Goal: Navigation & Orientation: Go to known website

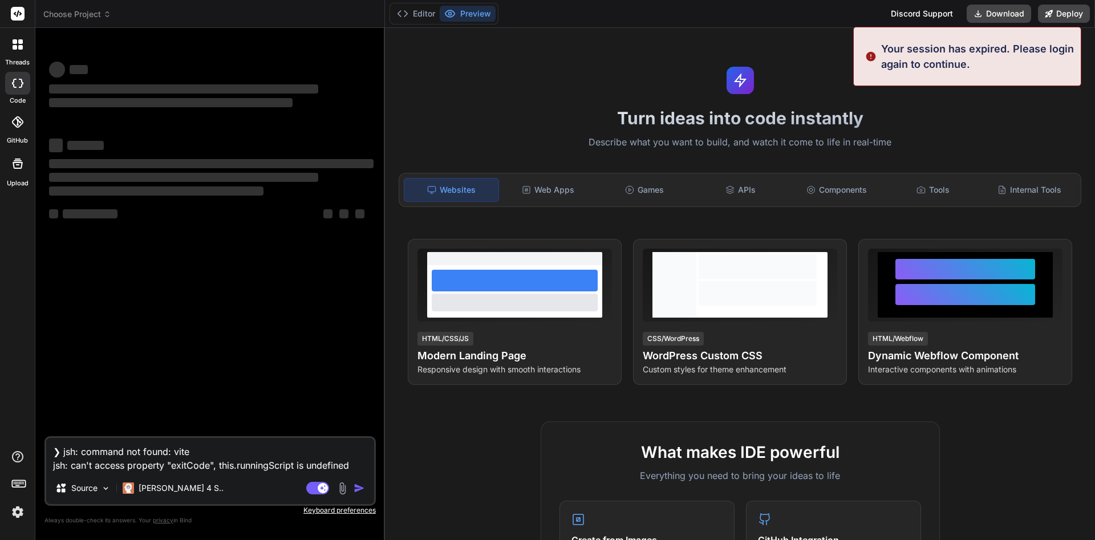
click at [18, 510] on img at bounding box center [17, 512] width 19 height 19
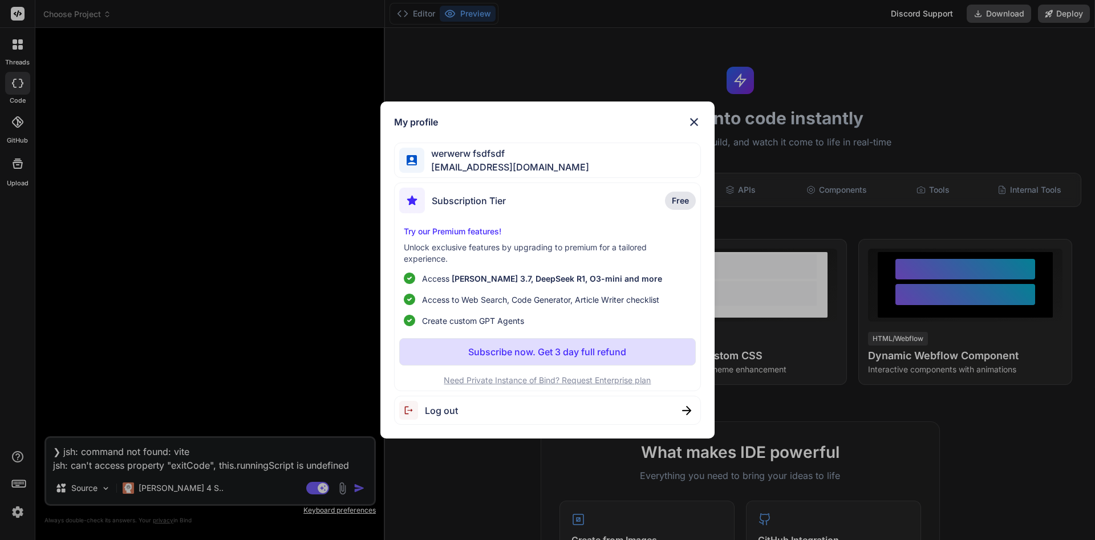
type textarea "x"
click at [18, 509] on div "My profile werwerw fsdfsdf Subscription Tier Free Try our Premium features! Unl…" at bounding box center [547, 270] width 1095 height 540
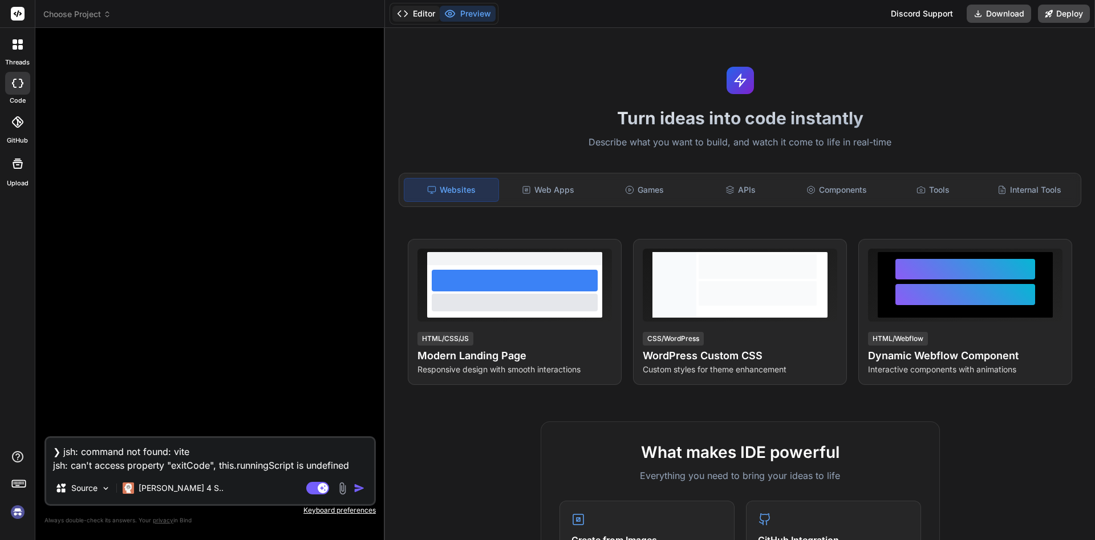
click at [413, 16] on button "Editor" at bounding box center [416, 14] width 47 height 16
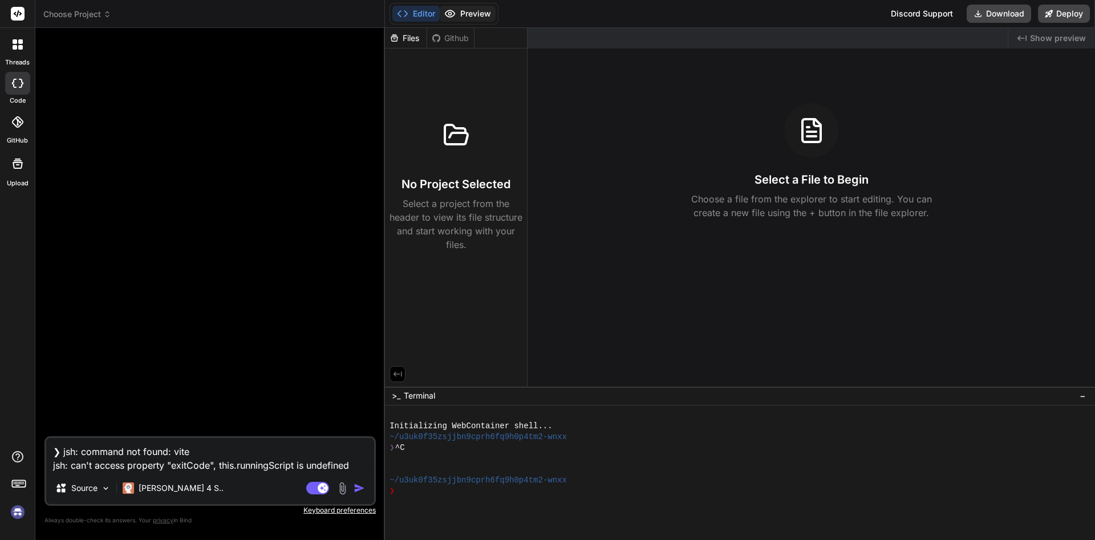
click at [467, 11] on button "Preview" at bounding box center [468, 14] width 56 height 16
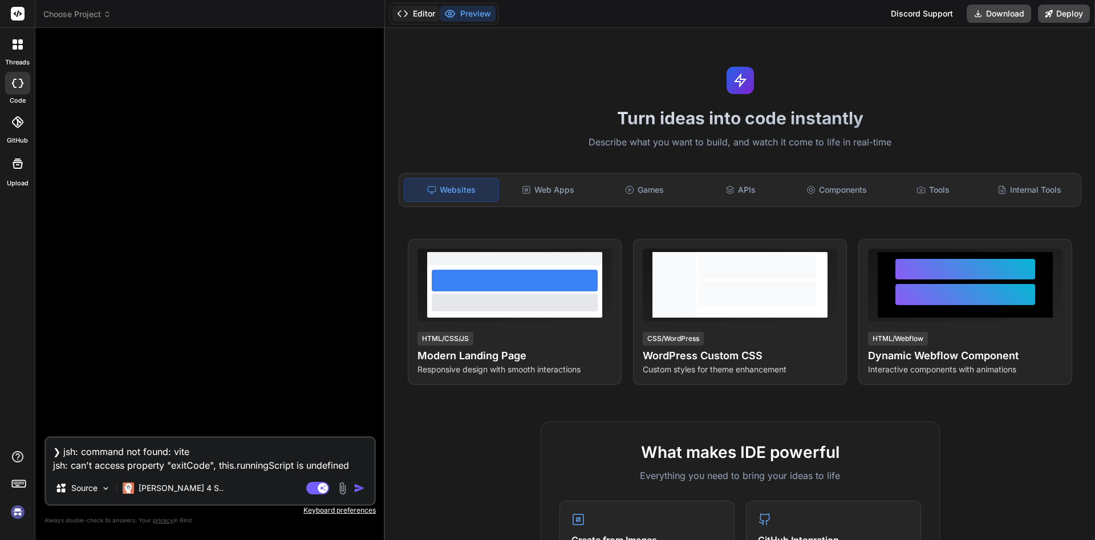
click at [402, 14] on icon at bounding box center [402, 13] width 11 height 11
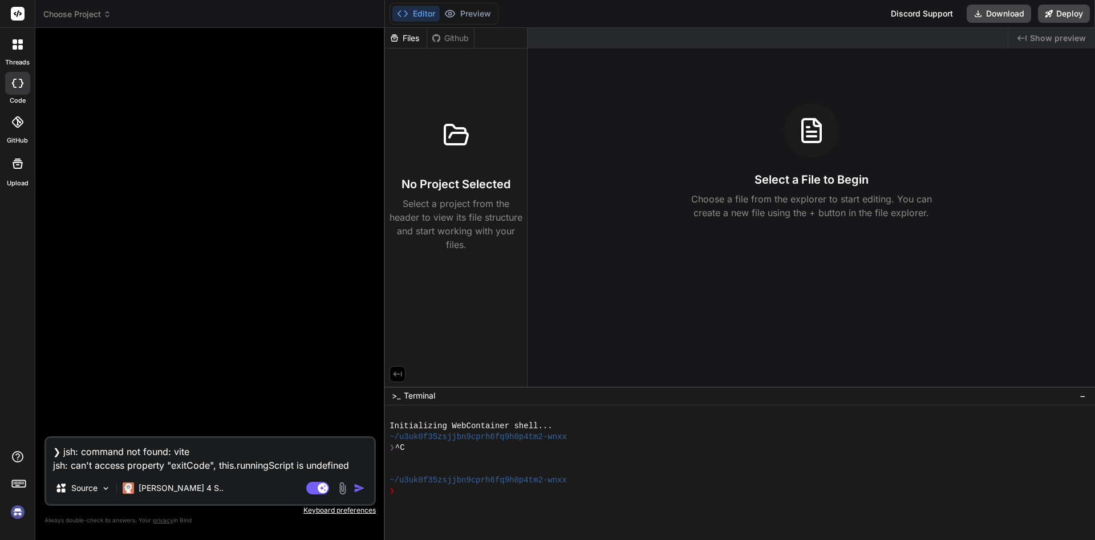
click at [415, 37] on div "Files" at bounding box center [406, 38] width 42 height 11
click at [9, 517] on img at bounding box center [17, 512] width 19 height 19
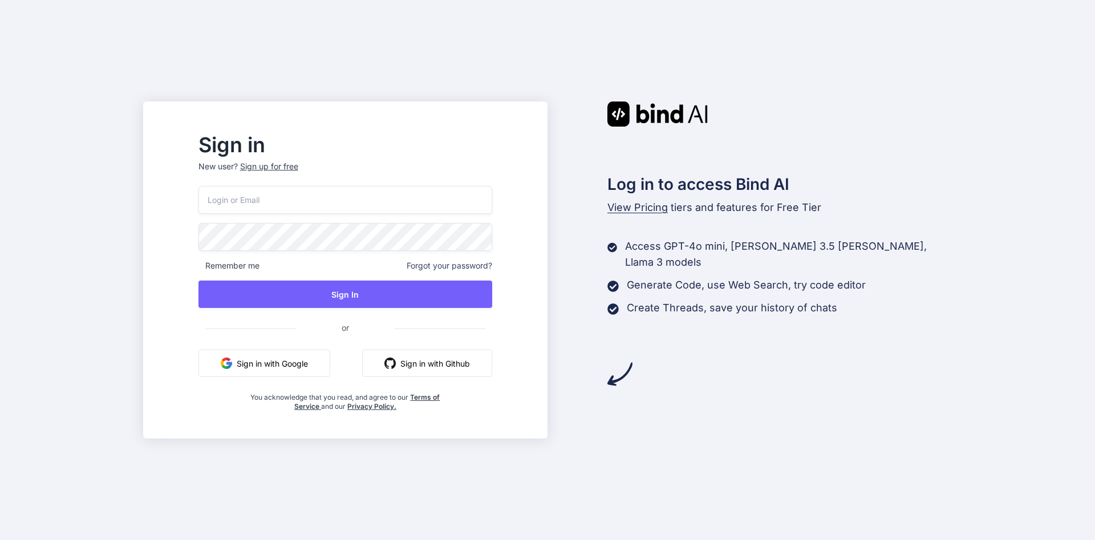
click at [310, 178] on p "New user? Sign up for free" at bounding box center [346, 173] width 294 height 25
click at [301, 197] on input "email" at bounding box center [346, 200] width 294 height 28
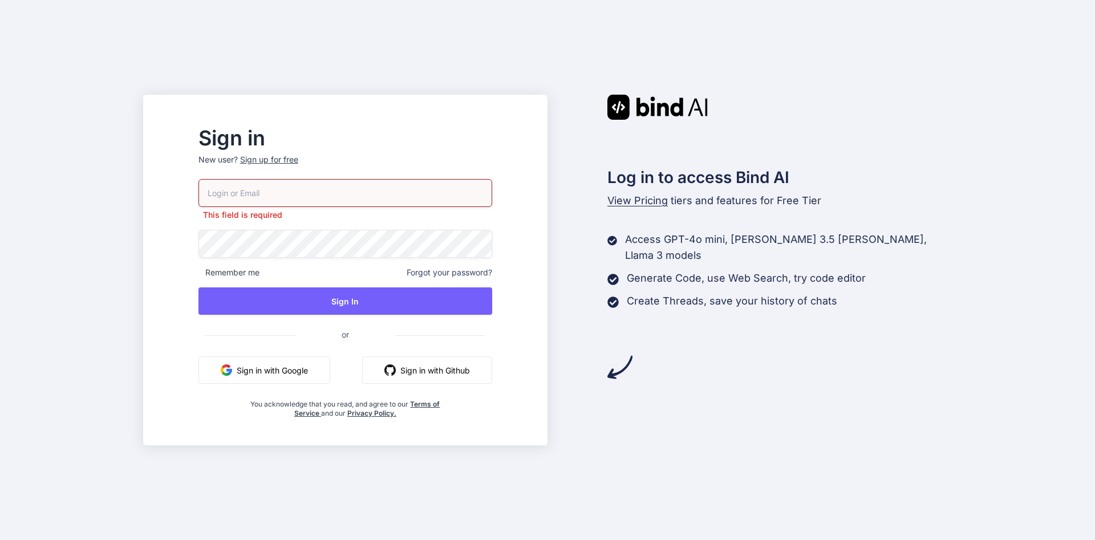
click at [451, 362] on button "Sign in with Github" at bounding box center [427, 370] width 130 height 27
click at [333, 185] on input "email" at bounding box center [346, 193] width 294 height 28
click at [416, 364] on button "Sign in with Github" at bounding box center [427, 370] width 130 height 27
click at [428, 365] on button "Sign in with Github" at bounding box center [427, 370] width 130 height 27
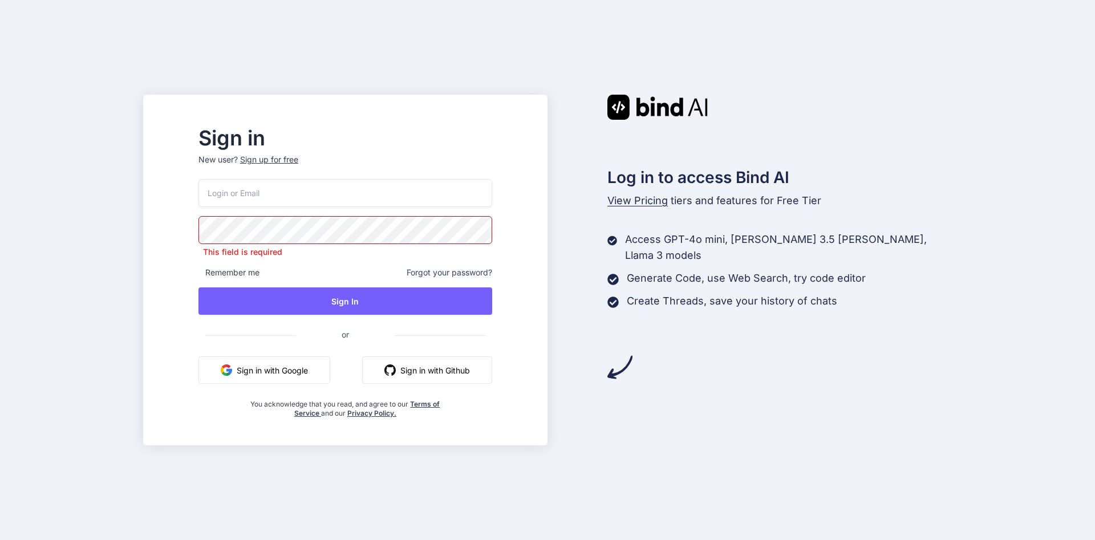
click at [315, 361] on button "Sign in with Google" at bounding box center [265, 370] width 132 height 27
